Goal: Information Seeking & Learning: Learn about a topic

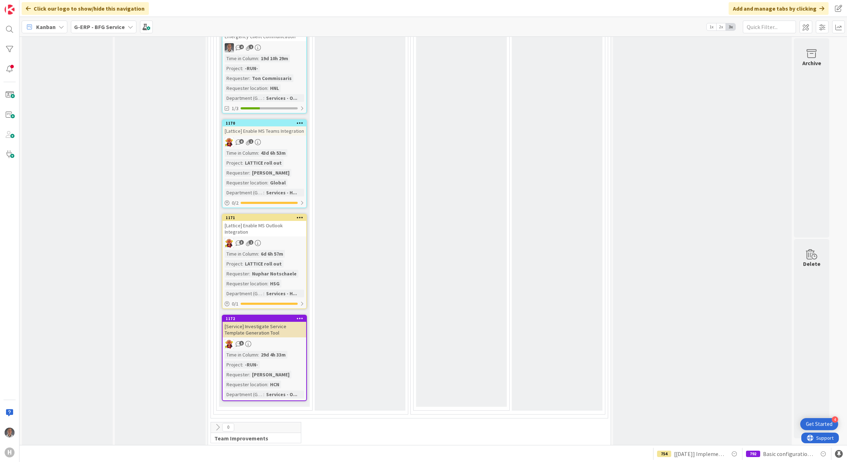
scroll to position [958, 0]
click at [283, 330] on div "[Service] Investigate Service Template Generation Tool" at bounding box center [264, 329] width 84 height 16
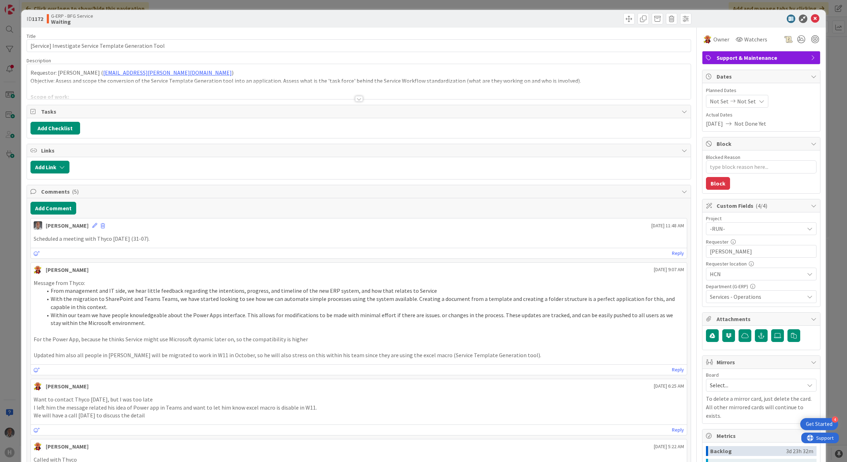
type textarea "x"
click at [58, 207] on button "Add Comment" at bounding box center [53, 208] width 46 height 13
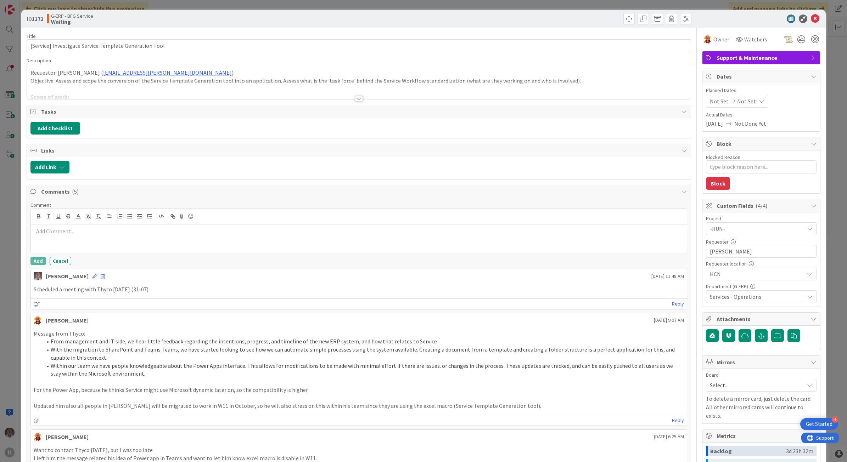
click at [89, 239] on div at bounding box center [359, 239] width 656 height 28
drag, startPoint x: 135, startPoint y: 249, endPoint x: 141, endPoint y: 249, distance: 6.0
click at [135, 249] on div "Since Macros will be available in Windows 11, we do not need to rush into this …" at bounding box center [359, 239] width 656 height 28
click at [165, 243] on p "[PERSON_NAME] to send an e-mail to Thyco / Cumaran informing" at bounding box center [359, 240] width 650 height 8
click at [383, 243] on p "[PERSON_NAME] to send an e-mail to Thyco / Cumaran informing about the decision…" at bounding box center [359, 240] width 650 height 8
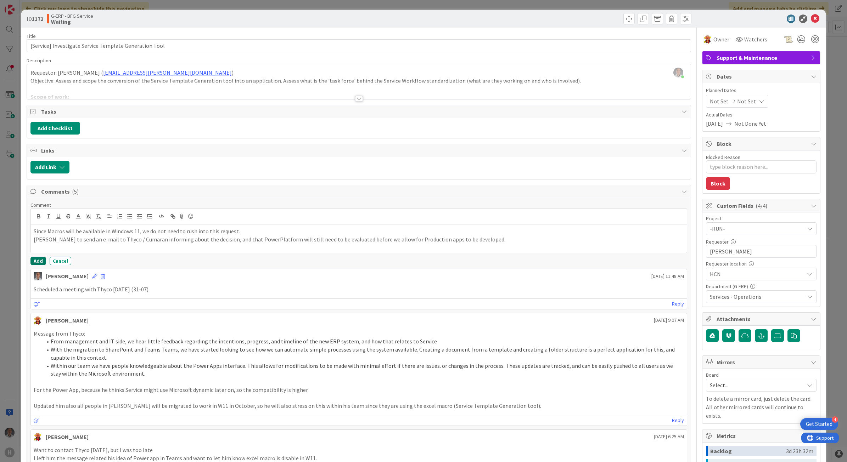
click at [38, 265] on button "Add" at bounding box center [38, 261] width 16 height 9
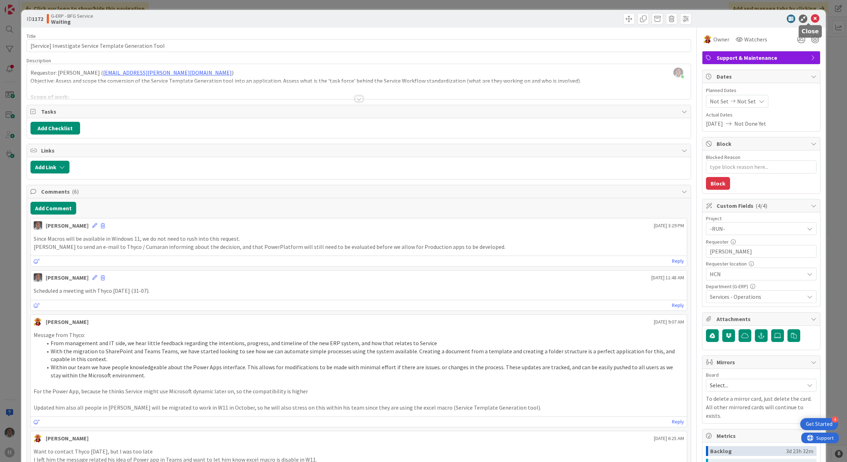
click at [811, 18] on icon at bounding box center [815, 19] width 9 height 9
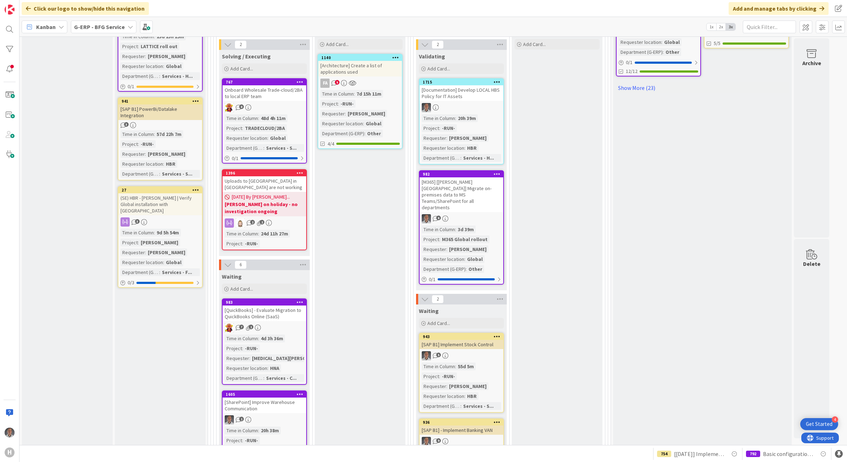
scroll to position [383, 0]
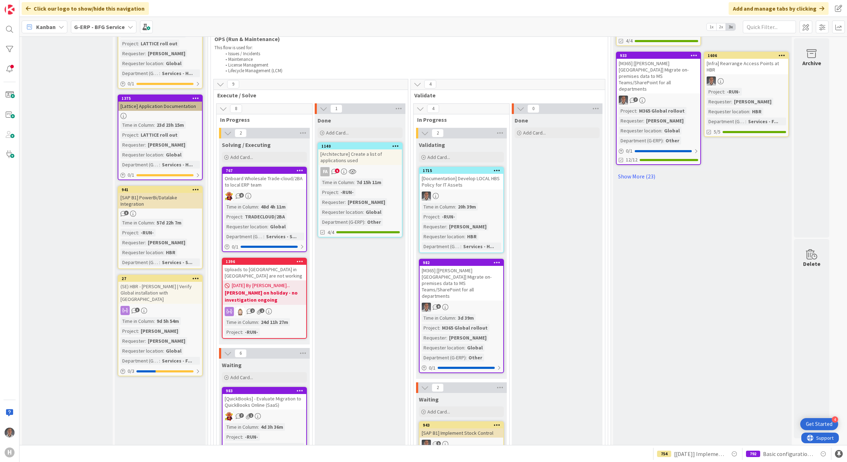
click at [467, 182] on div "[Documentation] Develop LOCAL HBS Policy for IT Assets" at bounding box center [461, 182] width 84 height 16
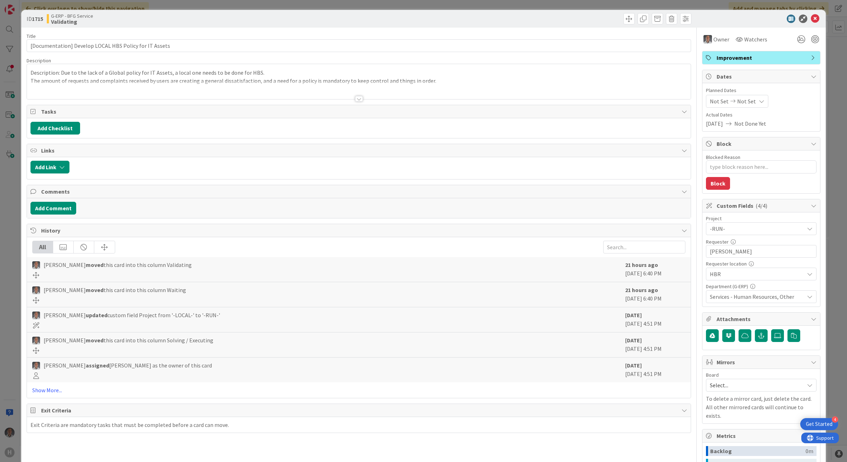
click at [358, 97] on div at bounding box center [359, 96] width 665 height 8
click at [811, 15] on icon at bounding box center [815, 19] width 9 height 9
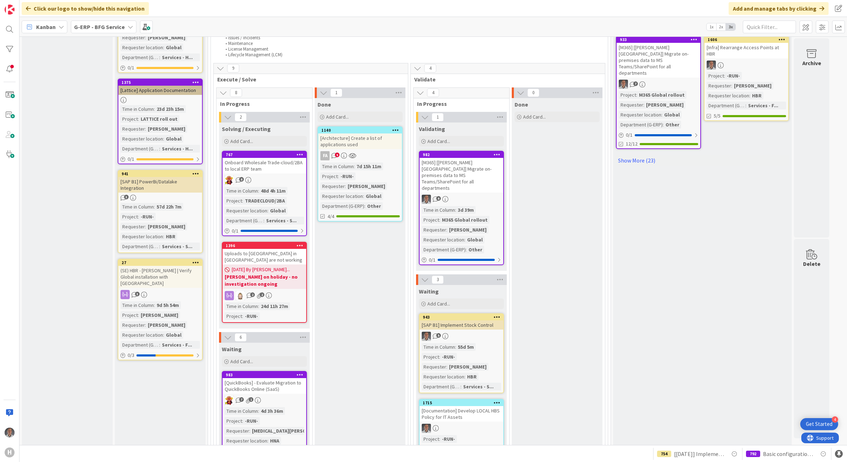
scroll to position [354, 0]
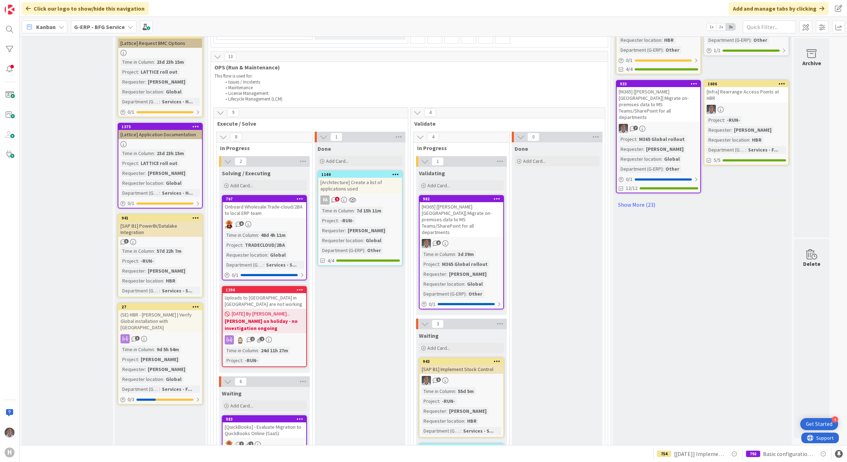
click at [261, 204] on div "Onboard Wholesale Trade-cloud/2BA to local ERP team" at bounding box center [264, 210] width 84 height 16
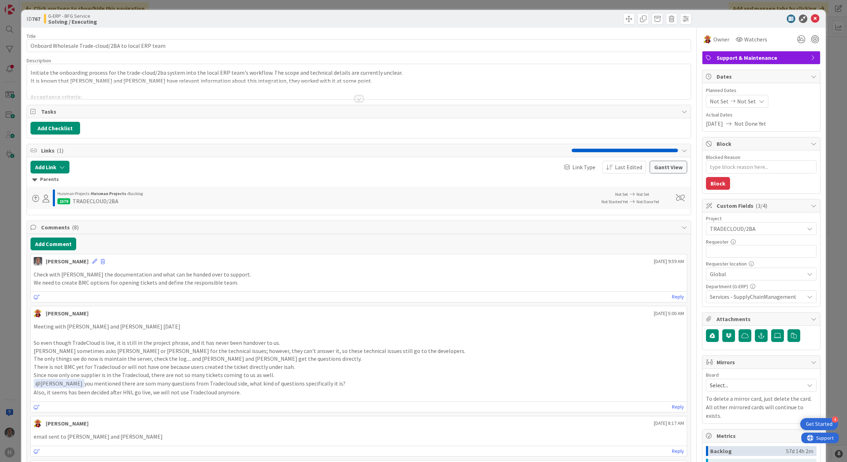
type textarea "x"
click at [92, 264] on icon at bounding box center [94, 261] width 5 height 5
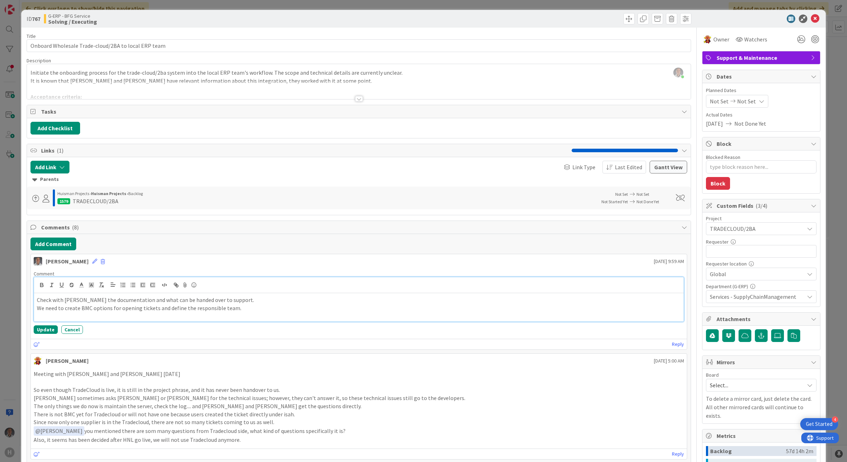
click at [66, 310] on p "We need to create BMC options for opening tickets and define the responsible te…" at bounding box center [359, 308] width 644 height 8
click at [50, 334] on button "Update" at bounding box center [46, 330] width 24 height 9
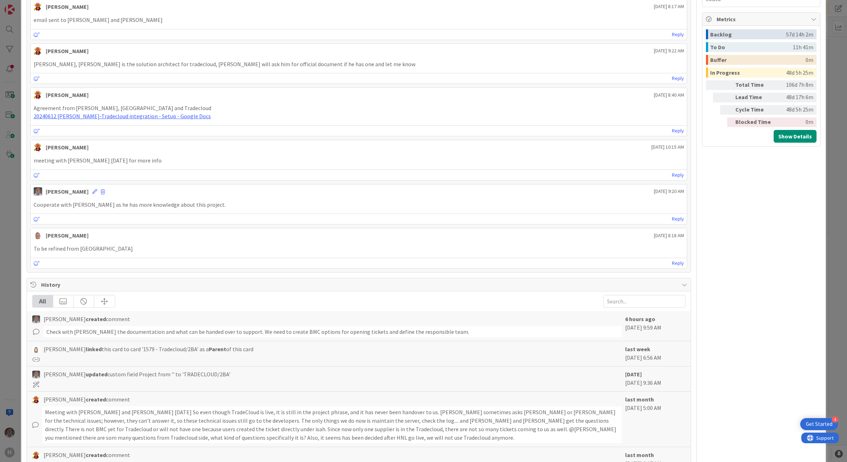
scroll to position [502, 0]
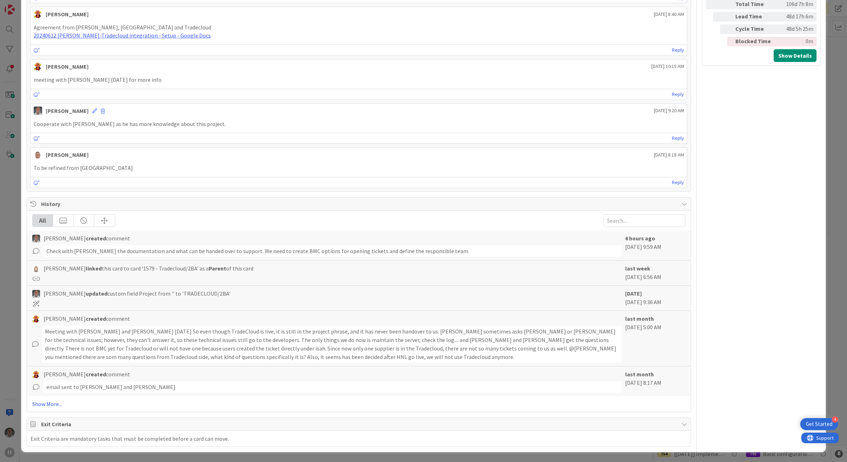
click at [681, 418] on div "Exit Criteria" at bounding box center [359, 424] width 664 height 13
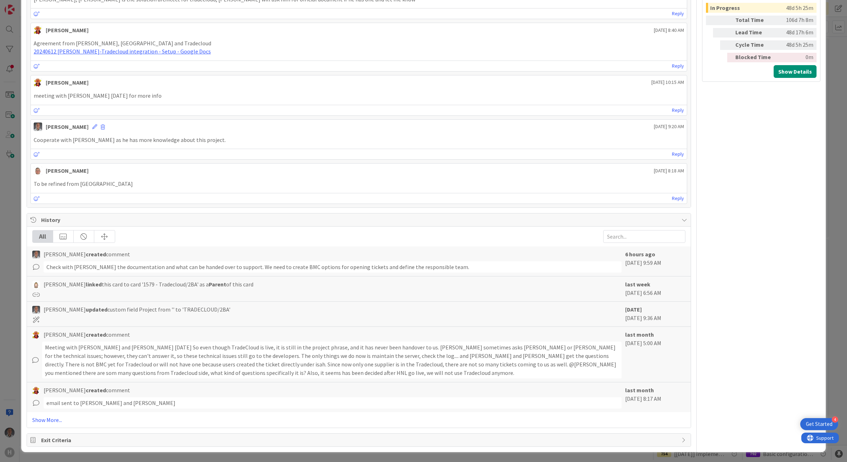
scroll to position [486, 0]
click at [580, 443] on span "Exit Criteria" at bounding box center [359, 440] width 637 height 9
type textarea "x"
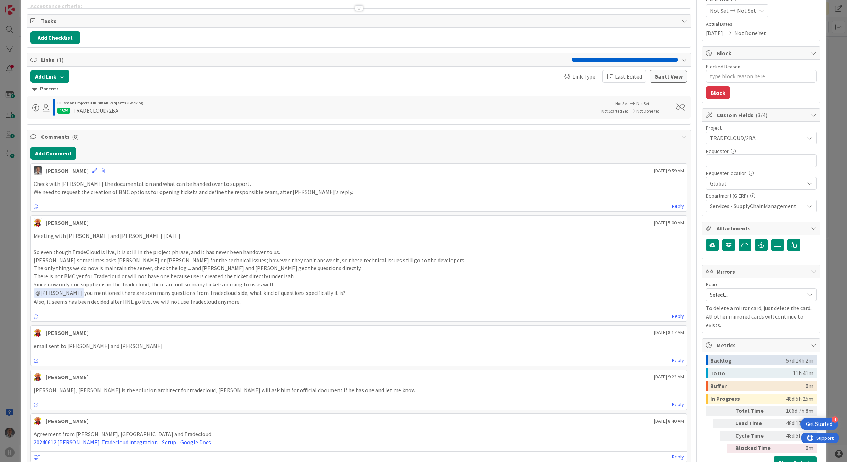
scroll to position [0, 0]
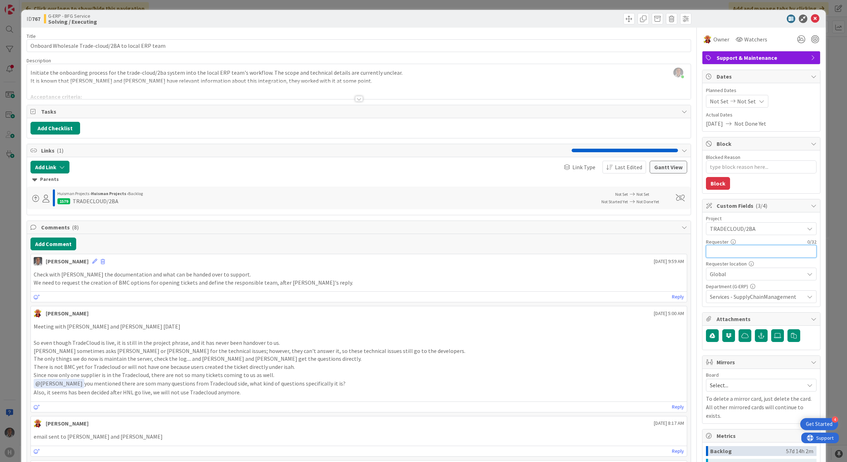
click at [750, 253] on input "text" at bounding box center [761, 251] width 111 height 13
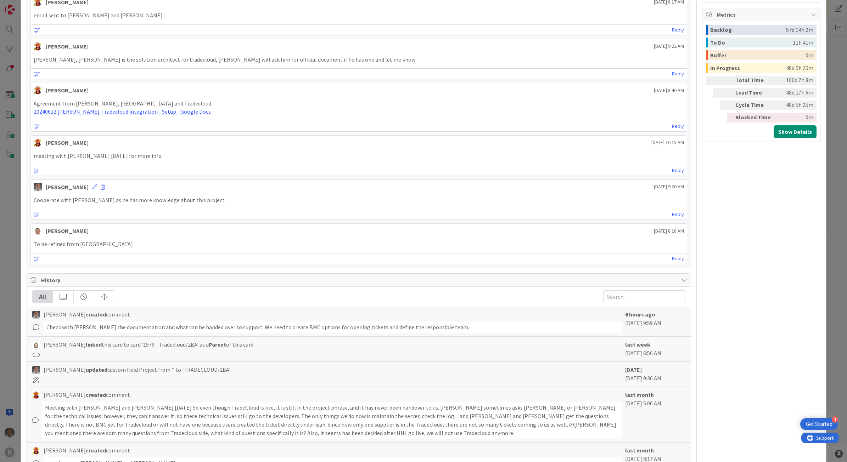
scroll to position [502, 0]
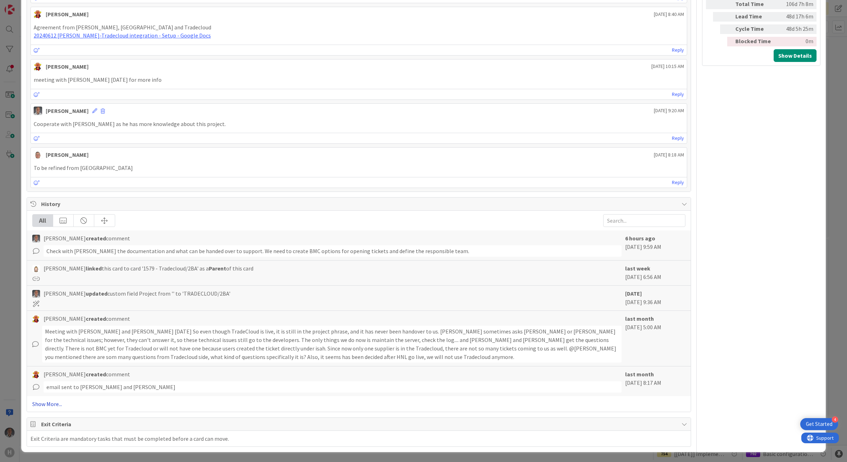
click at [47, 405] on link "Show More..." at bounding box center [358, 404] width 653 height 9
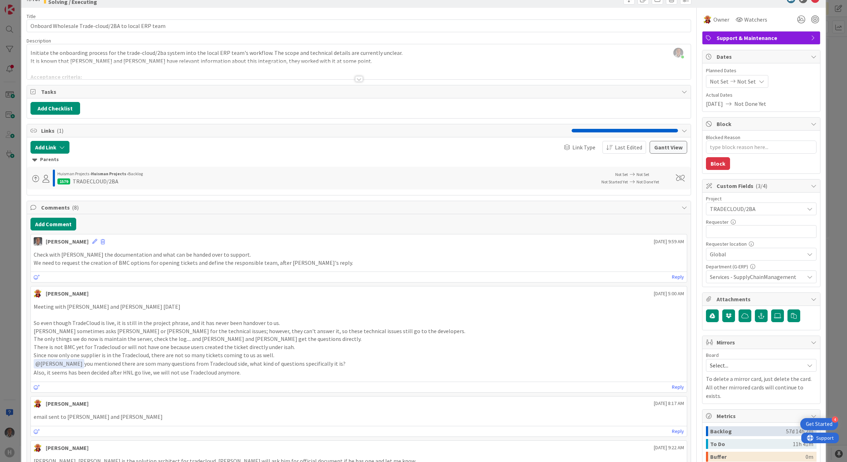
scroll to position [1, 0]
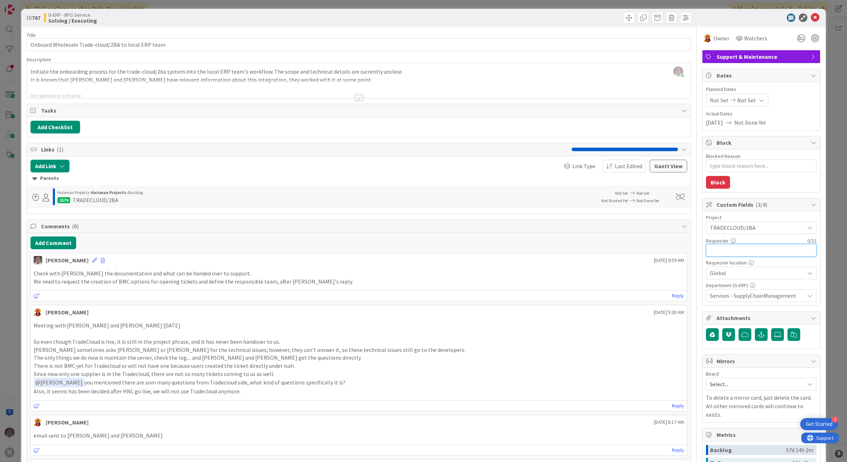
click at [742, 248] on input "text" at bounding box center [761, 250] width 111 height 13
type input "[PERSON_NAME]"
type textarea "x"
type input "[PERSON_NAME]"
click at [811, 21] on icon at bounding box center [815, 17] width 9 height 9
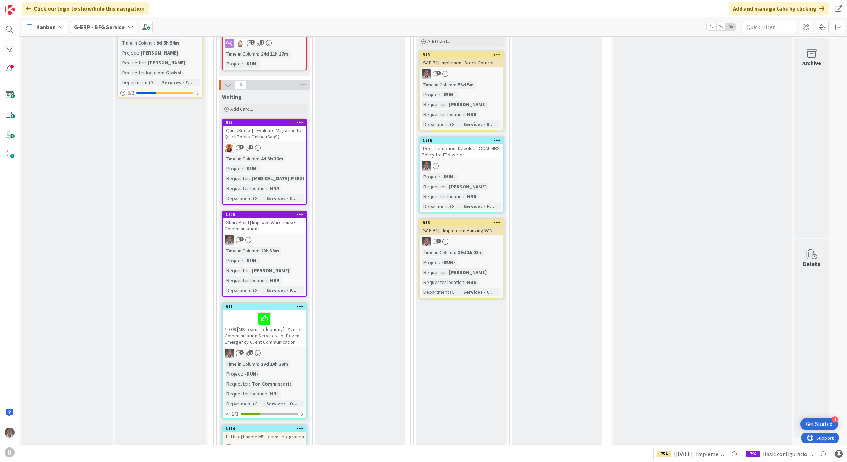
scroll to position [658, 0]
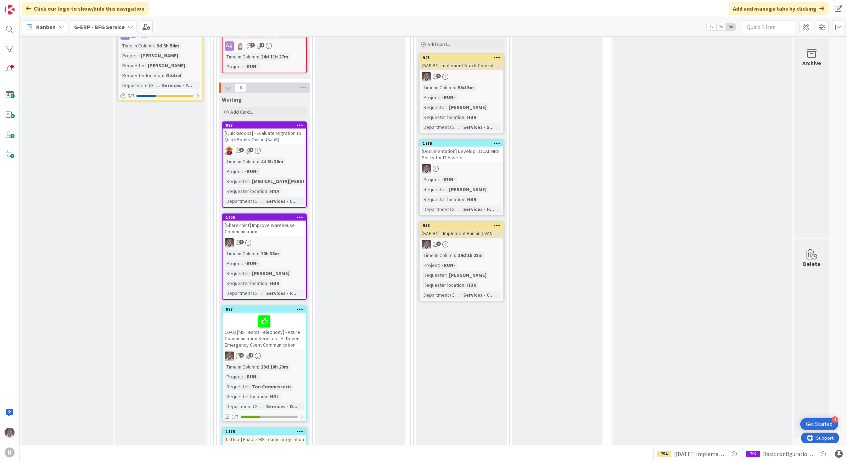
click at [289, 228] on div "[SharePoint] Improve Warehouse Communication" at bounding box center [264, 229] width 84 height 16
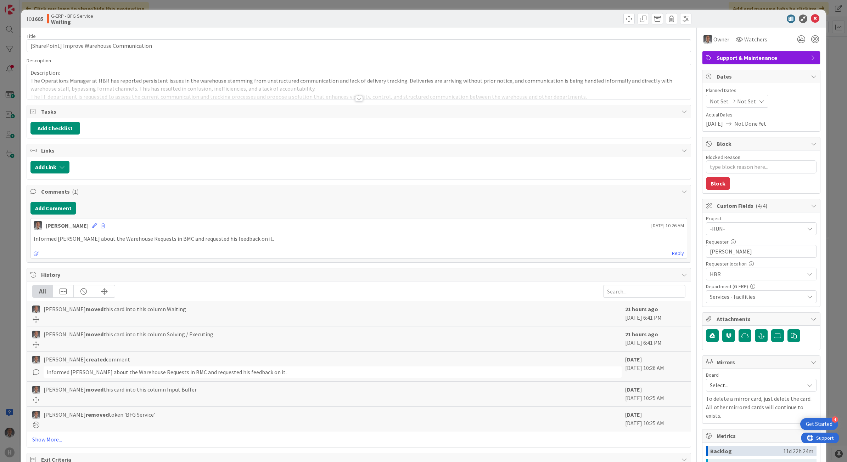
click at [355, 97] on div at bounding box center [359, 99] width 8 height 6
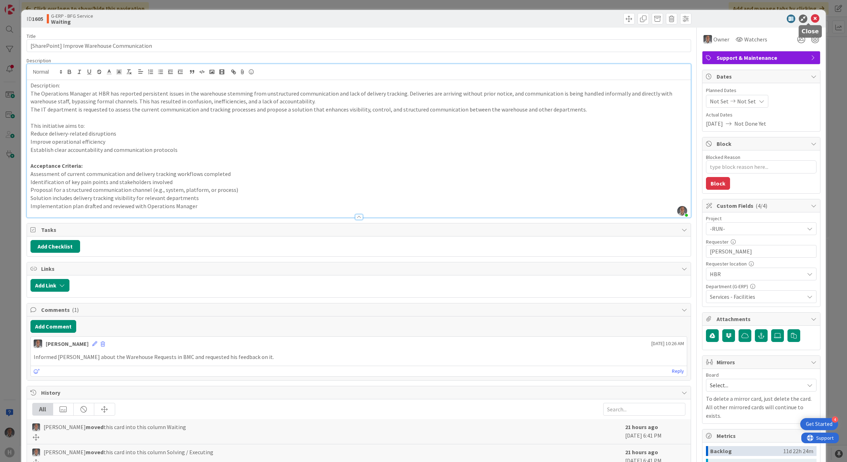
click at [811, 17] on icon at bounding box center [815, 19] width 9 height 9
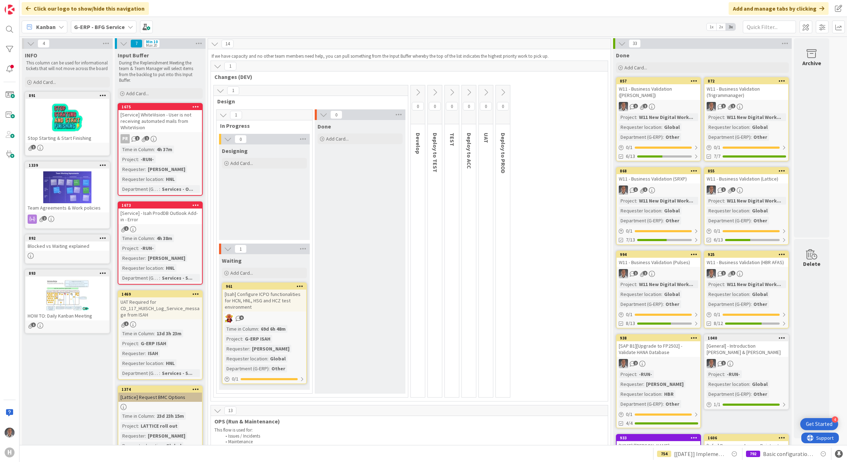
click at [174, 116] on div "[Service] WhiteVision - User is not receiving automated mails from WhiteVision" at bounding box center [160, 121] width 84 height 22
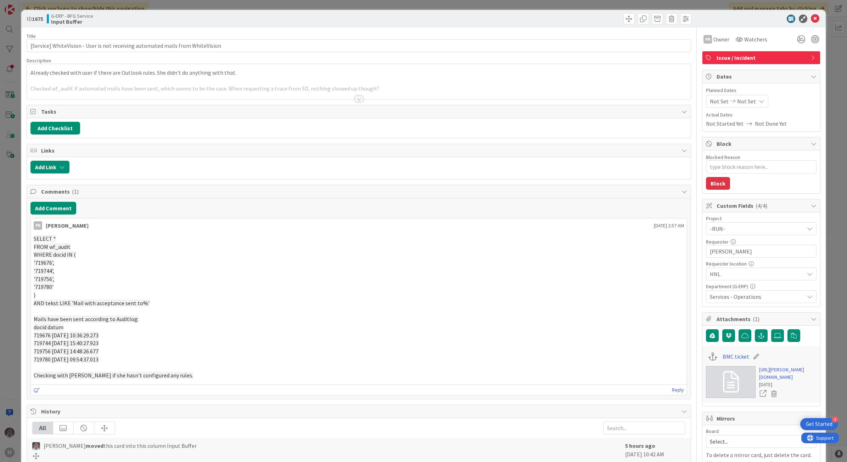
click at [357, 101] on div at bounding box center [359, 99] width 8 height 6
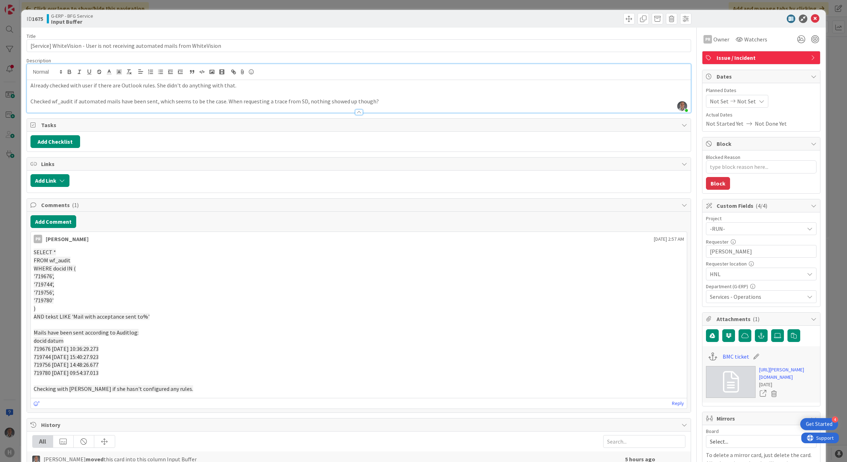
click at [381, 100] on p "Checked wf_audit if automated mails have been sent, which seems to be the case.…" at bounding box center [358, 101] width 657 height 8
click at [811, 15] on icon at bounding box center [815, 19] width 9 height 9
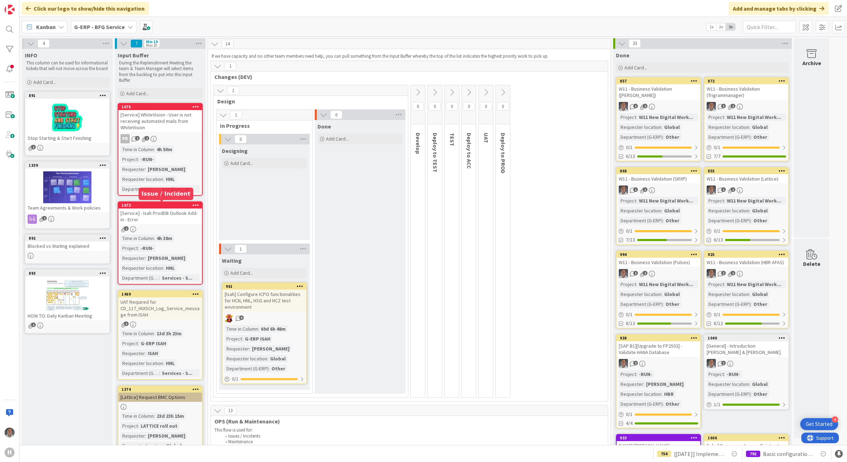
click at [176, 208] on div "1673" at bounding box center [160, 205] width 84 height 6
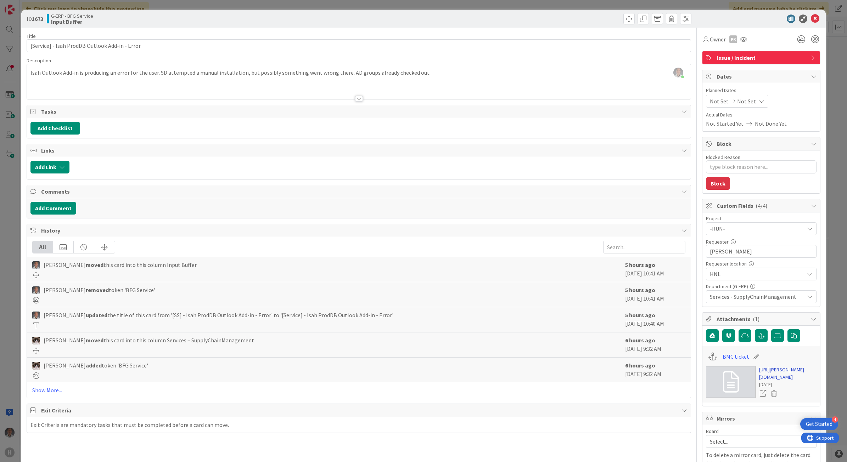
click at [790, 367] on link "[URL][PERSON_NAME][DOMAIN_NAME]" at bounding box center [787, 373] width 57 height 15
click at [811, 20] on icon at bounding box center [815, 19] width 9 height 9
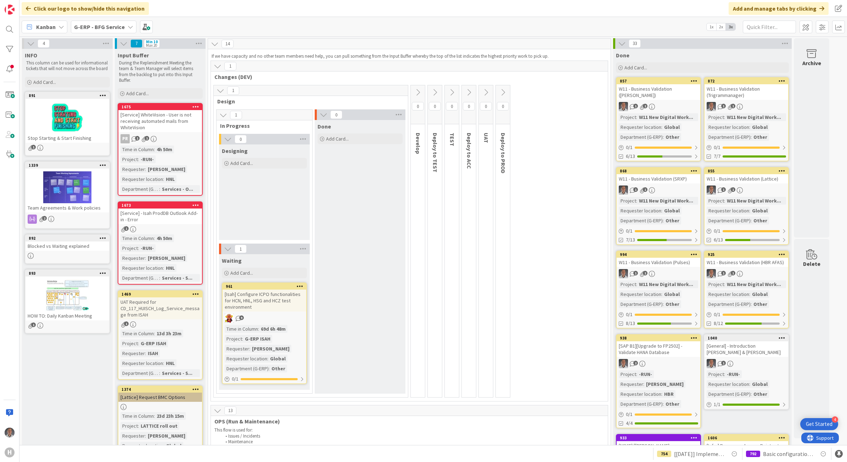
click at [166, 226] on div "1" at bounding box center [160, 229] width 84 height 6
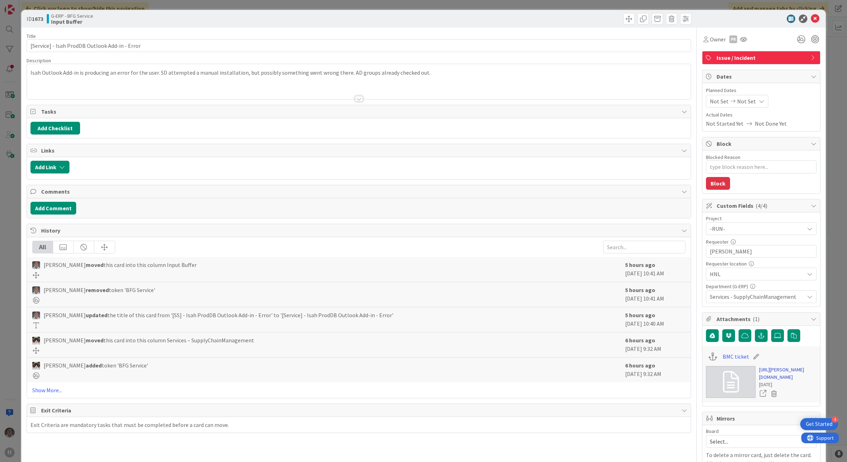
click at [775, 375] on link "[URL][PERSON_NAME][DOMAIN_NAME]" at bounding box center [787, 373] width 57 height 15
click at [811, 17] on icon at bounding box center [815, 19] width 9 height 9
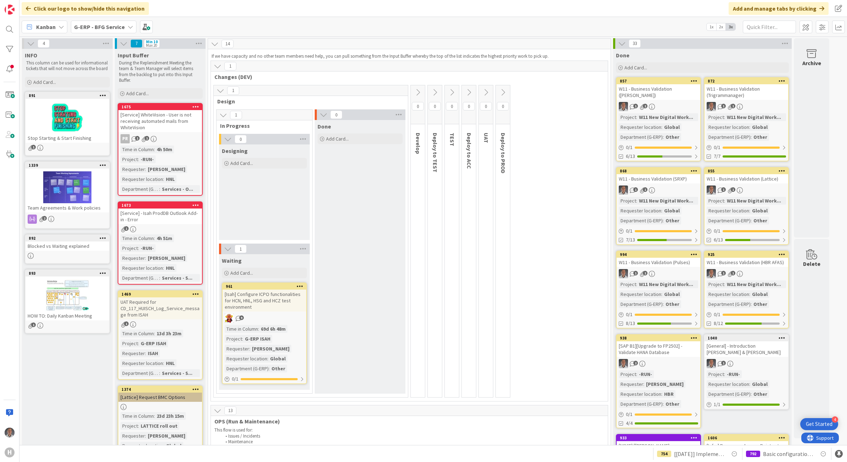
click at [177, 117] on div "[Service] WhiteVision - User is not receiving automated mails from WhiteVision" at bounding box center [160, 121] width 84 height 22
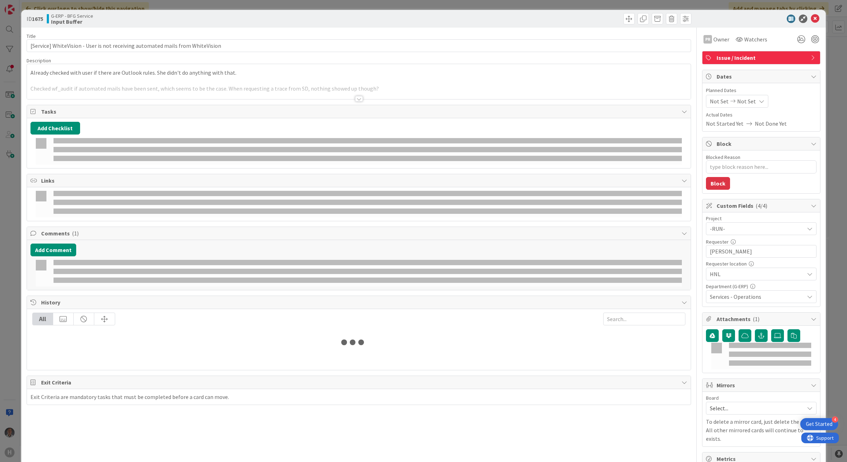
type textarea "x"
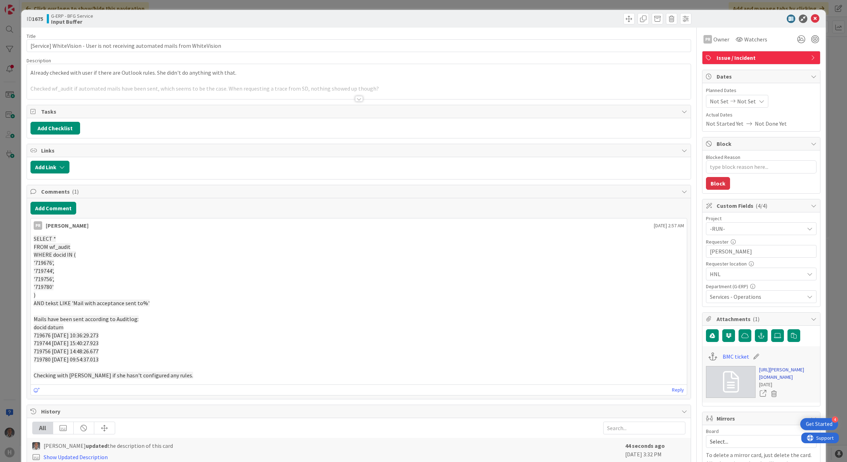
click at [776, 376] on link "[URL][PERSON_NAME][DOMAIN_NAME]" at bounding box center [787, 373] width 57 height 15
click at [811, 16] on icon at bounding box center [815, 19] width 9 height 9
